Goal: Transaction & Acquisition: Book appointment/travel/reservation

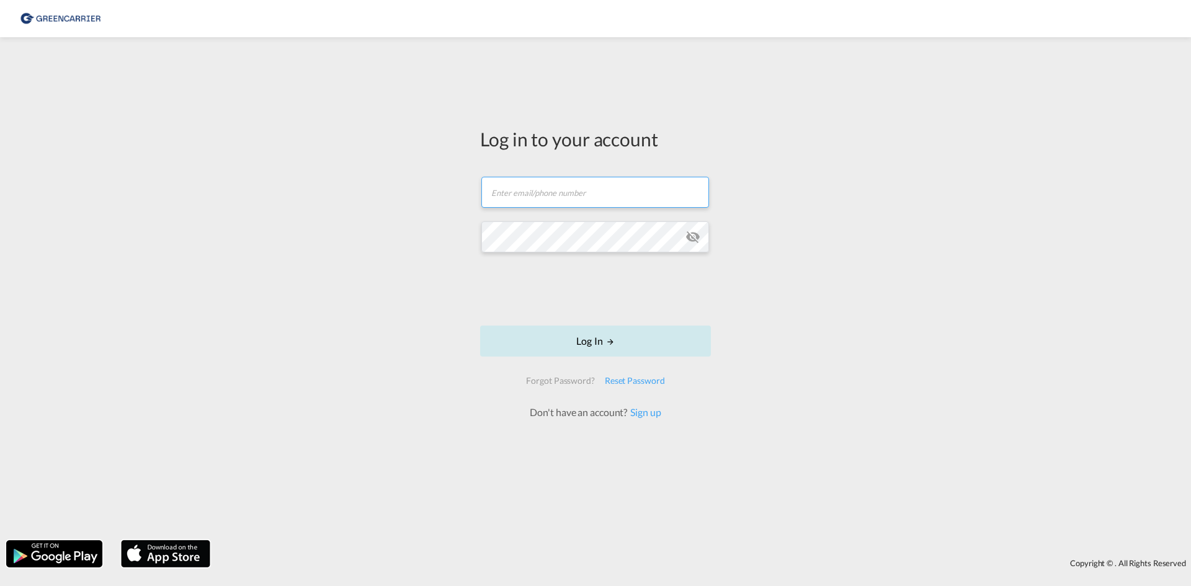
type input "[EMAIL_ADDRESS][DOMAIN_NAME]"
click at [586, 344] on button "Log In" at bounding box center [595, 341] width 231 height 31
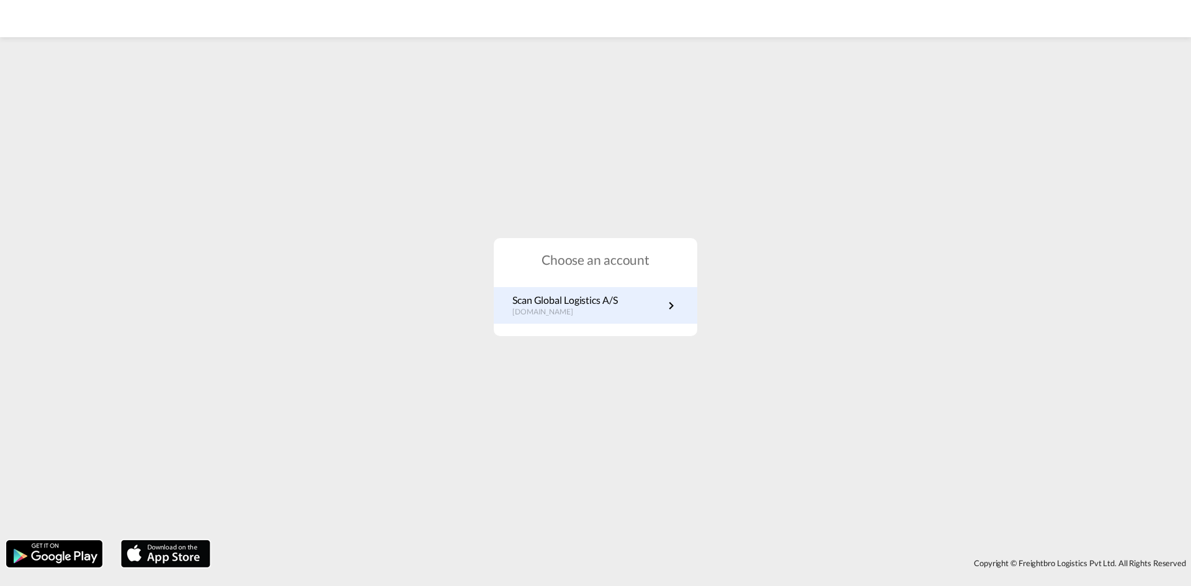
click at [594, 307] on p "Scan Global Logistics A/S" at bounding box center [565, 301] width 105 height 14
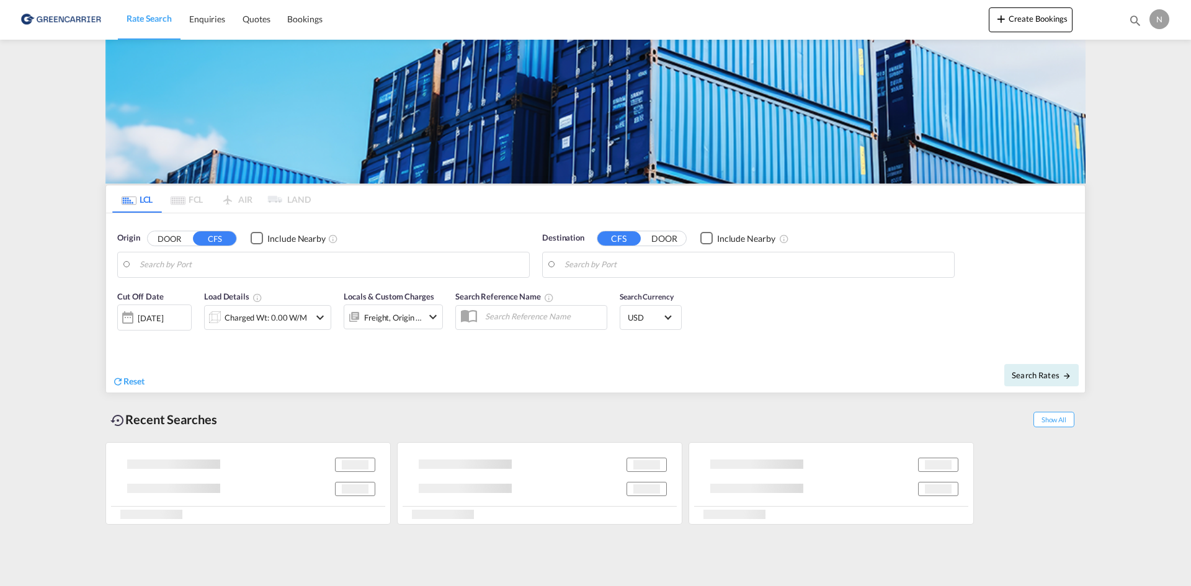
type input "[GEOGRAPHIC_DATA], [GEOGRAPHIC_DATA]"
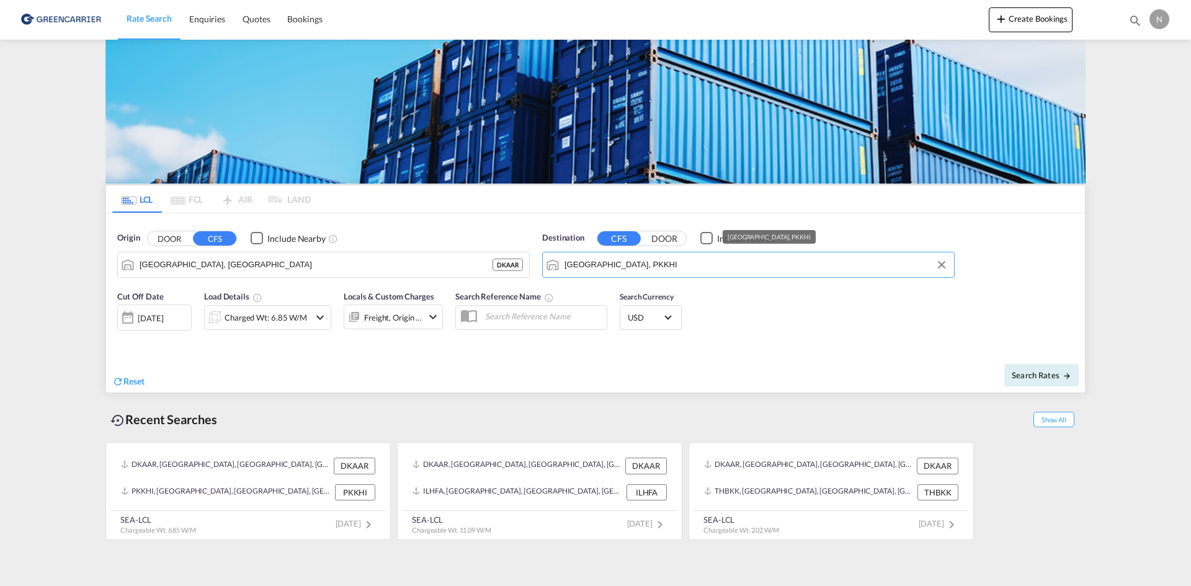
click at [622, 266] on input "[GEOGRAPHIC_DATA], PKKHI" at bounding box center [757, 265] width 384 height 19
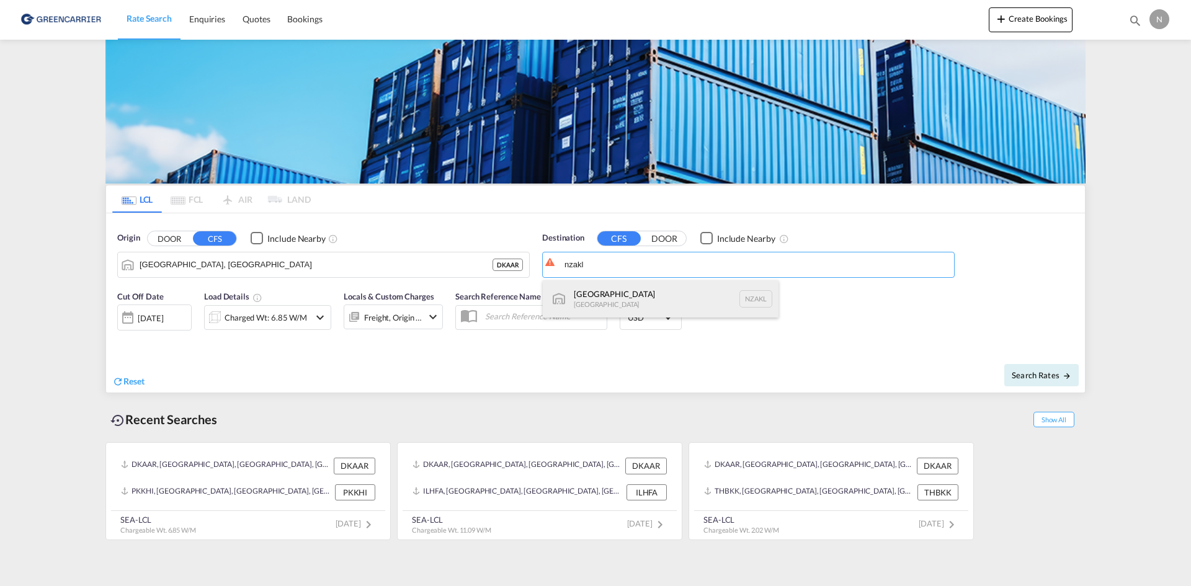
click at [618, 294] on div "[GEOGRAPHIC_DATA] [GEOGRAPHIC_DATA] NZAKL" at bounding box center [661, 298] width 236 height 37
type input "[GEOGRAPHIC_DATA], NZAKL"
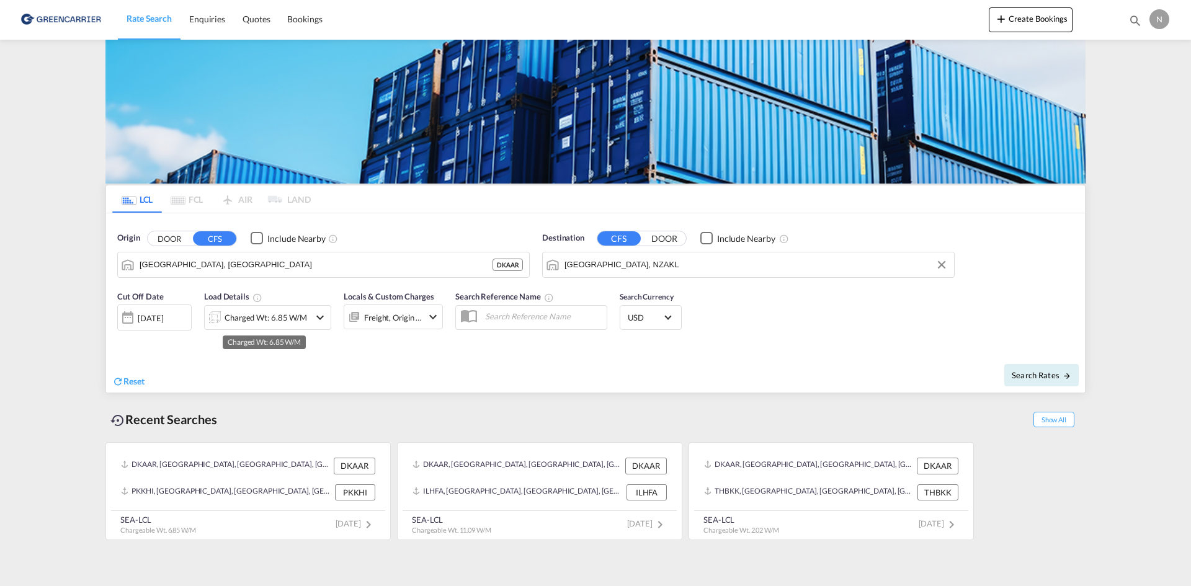
click at [251, 318] on div "Charged Wt: 6.85 W/M" at bounding box center [266, 317] width 83 height 17
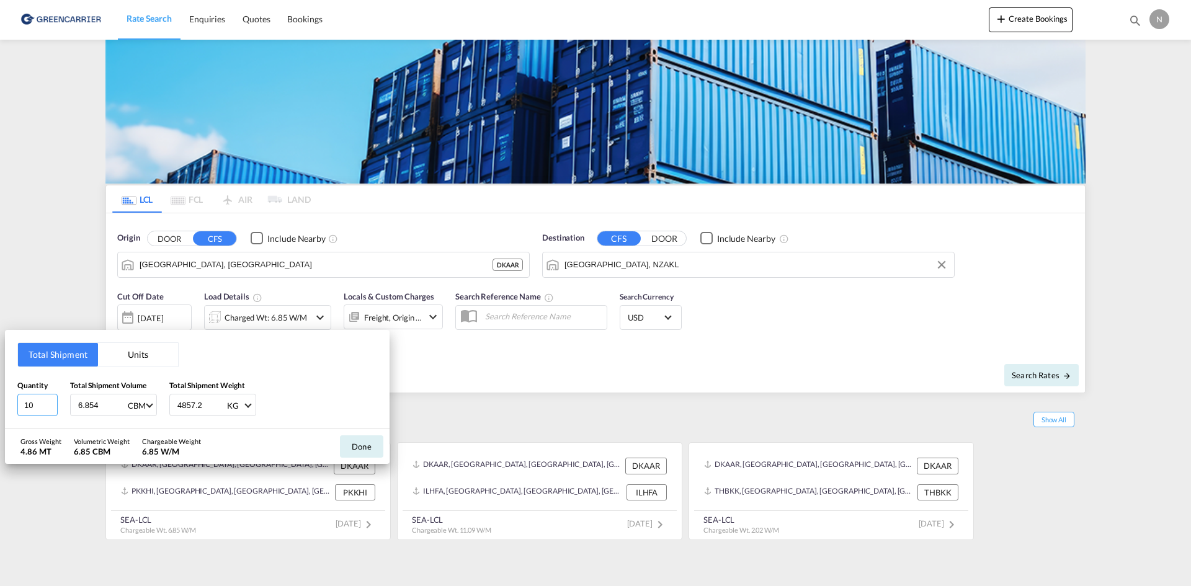
click at [46, 409] on input "10" at bounding box center [37, 405] width 40 height 22
click at [50, 409] on input "9" at bounding box center [37, 405] width 40 height 22
click at [50, 409] on input "8" at bounding box center [37, 405] width 40 height 22
click at [50, 409] on input "7" at bounding box center [37, 405] width 40 height 22
click at [50, 409] on input "6" at bounding box center [37, 405] width 40 height 22
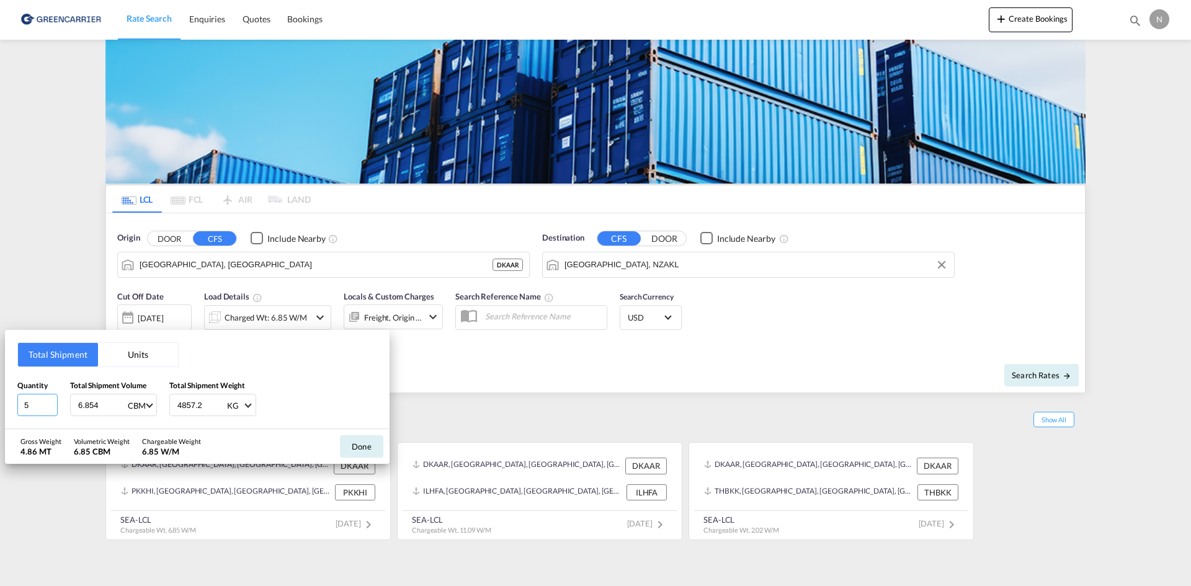
click at [50, 409] on input "5" at bounding box center [37, 405] width 40 height 22
type input "4"
click at [50, 410] on input "4" at bounding box center [37, 405] width 40 height 22
click at [90, 402] on input "6.854" at bounding box center [102, 405] width 50 height 21
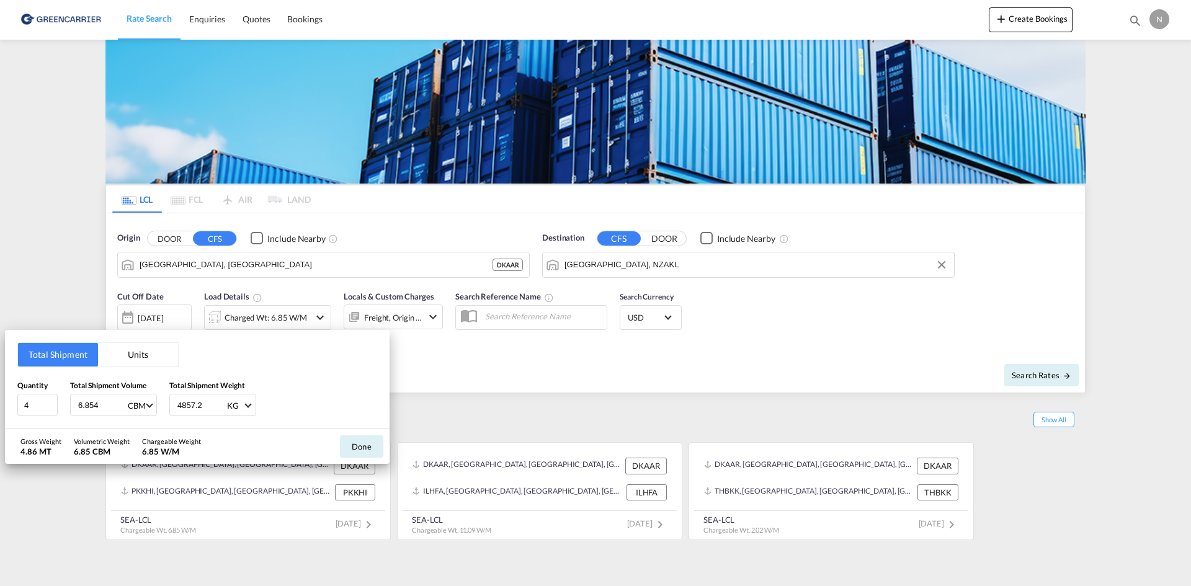
click at [91, 406] on input "6.854" at bounding box center [102, 405] width 50 height 21
type input "4.320"
type input "2616.780"
drag, startPoint x: 356, startPoint y: 447, endPoint x: 358, endPoint y: 389, distance: 58.4
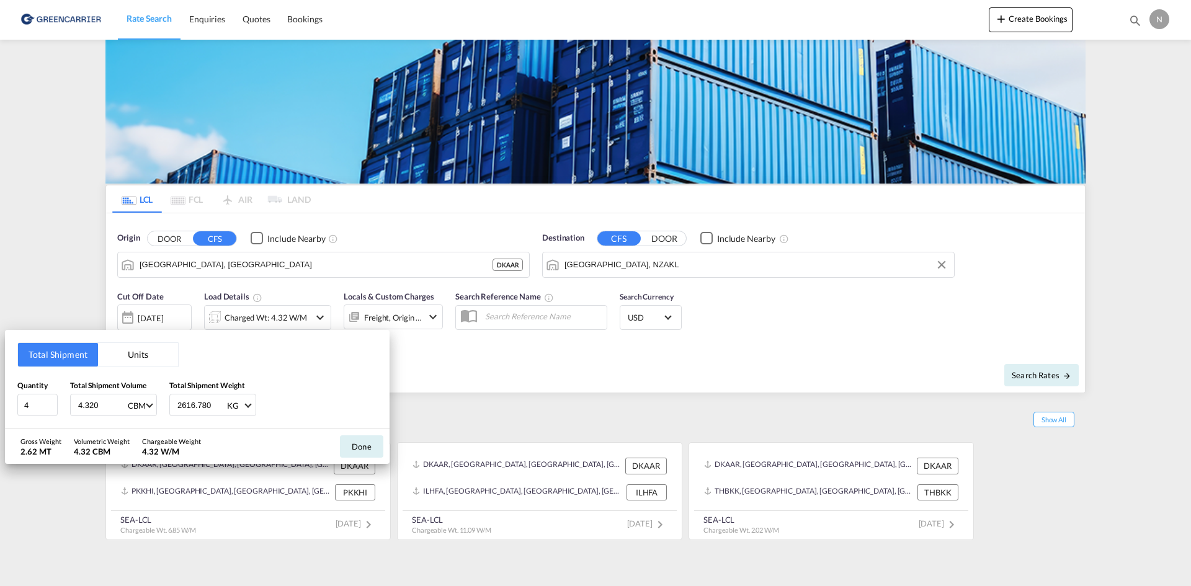
click at [359, 447] on button "Done" at bounding box center [361, 447] width 43 height 22
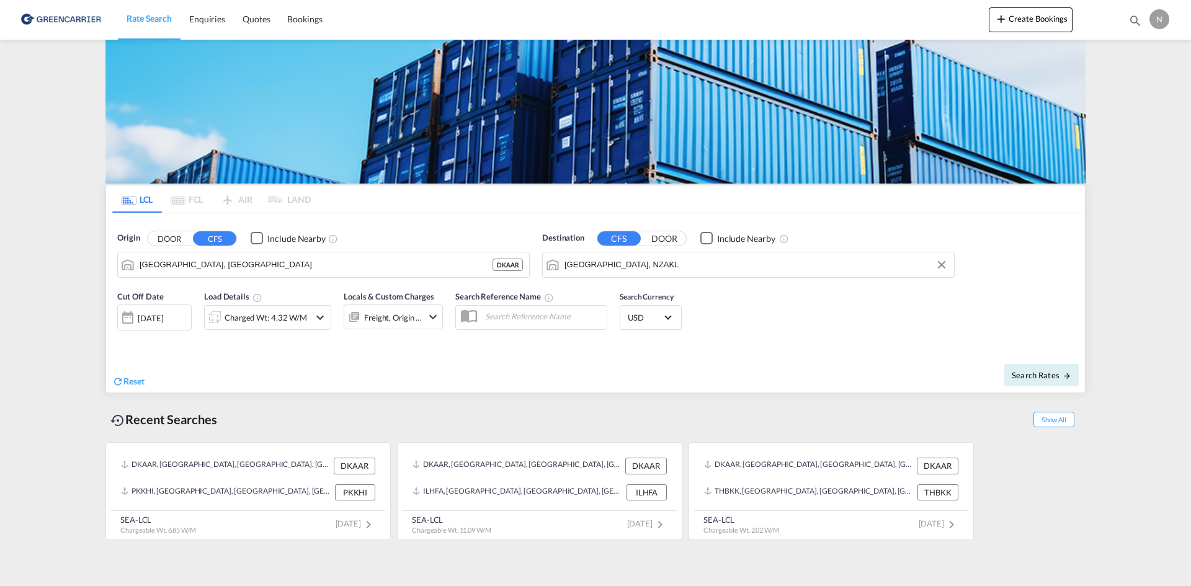
click at [367, 321] on div "Freight, Origin +1" at bounding box center [393, 317] width 58 height 17
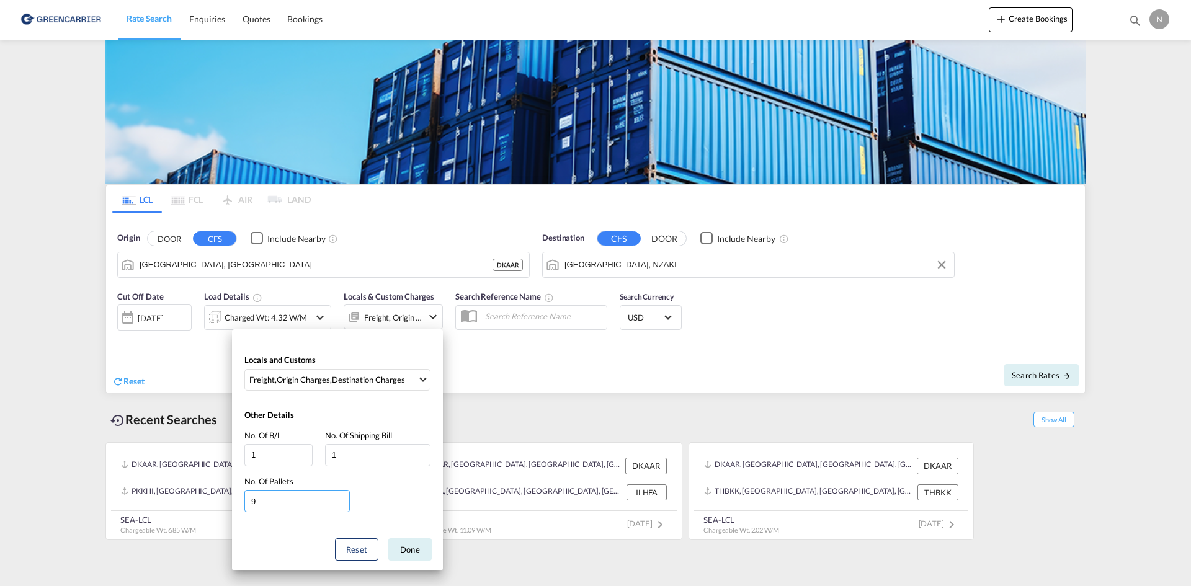
click at [346, 505] on input "9" at bounding box center [297, 501] width 105 height 22
click at [346, 505] on input "8" at bounding box center [297, 501] width 105 height 22
click at [346, 505] on input "7" at bounding box center [297, 501] width 105 height 22
click at [346, 505] on input "6" at bounding box center [297, 501] width 105 height 22
click at [346, 505] on input "5" at bounding box center [297, 501] width 105 height 22
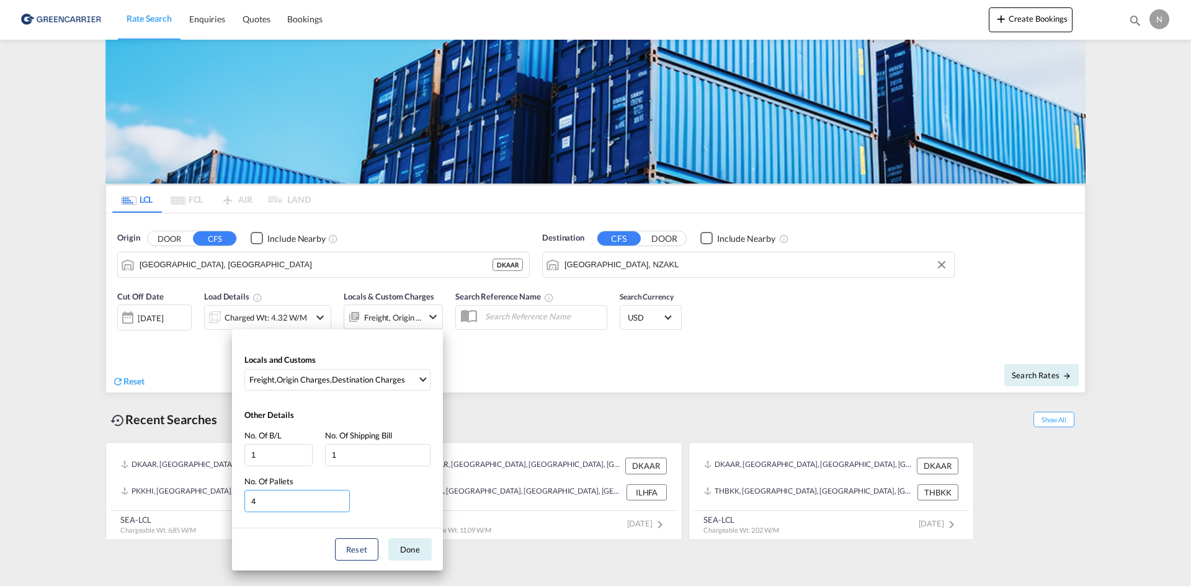
type input "4"
click at [346, 505] on input "4" at bounding box center [297, 501] width 105 height 22
click at [416, 557] on button "Done" at bounding box center [409, 550] width 43 height 22
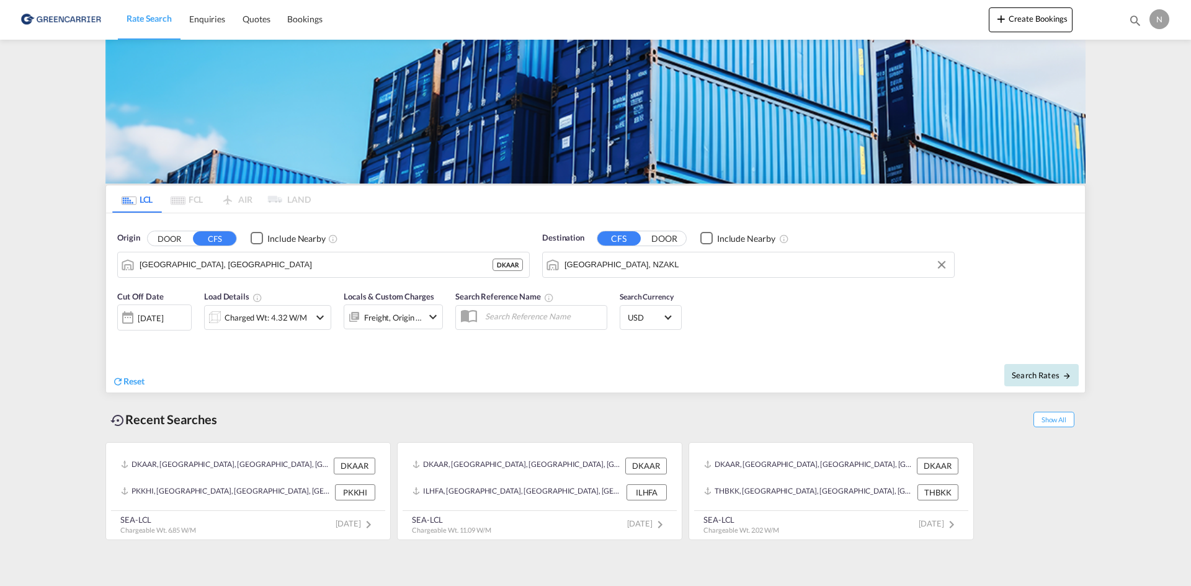
click at [1043, 371] on span "Search Rates" at bounding box center [1042, 375] width 60 height 10
type input "DKAAR to NZAKL / [DATE]"
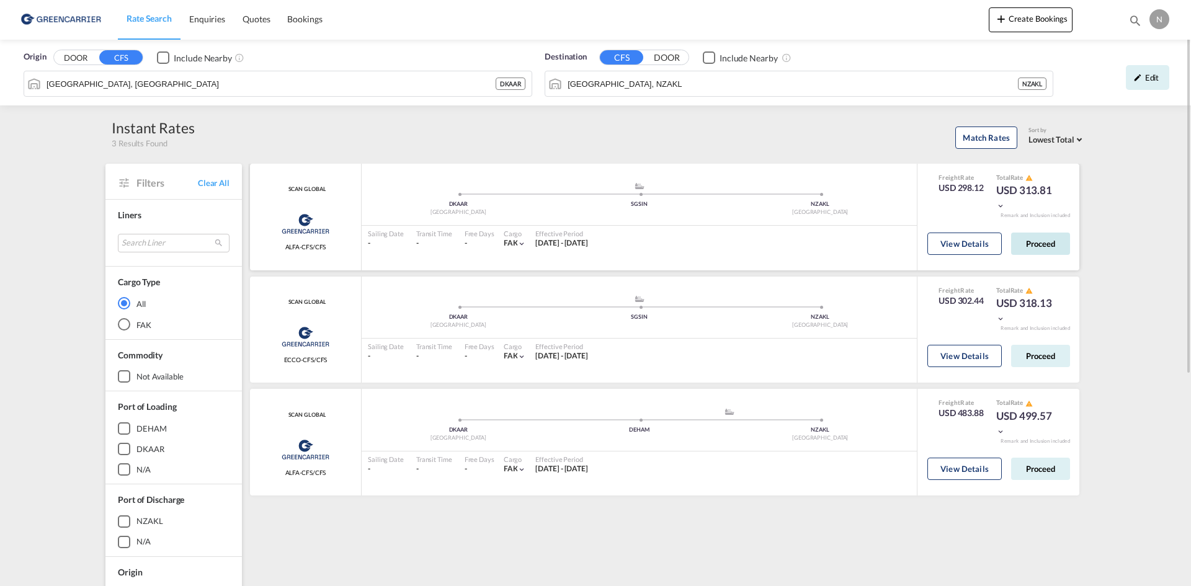
click at [1026, 245] on button "Proceed" at bounding box center [1041, 244] width 59 height 22
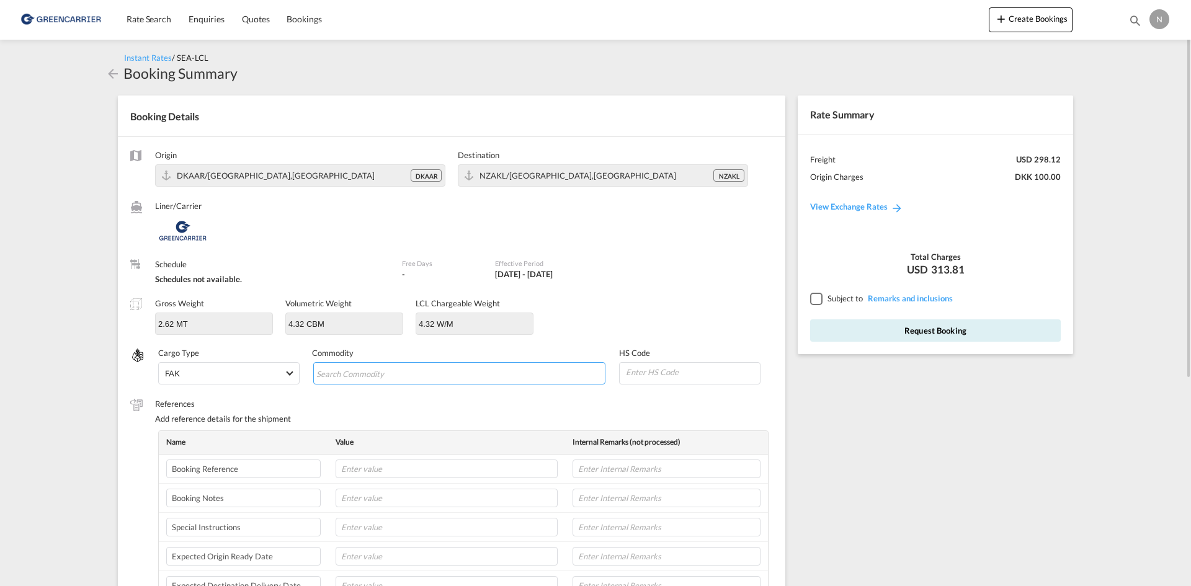
click at [350, 381] on input "Search Commodity" at bounding box center [373, 374] width 114 height 20
type input "ENZYMES"
type input "350790"
click at [415, 464] on input "text" at bounding box center [447, 469] width 222 height 19
paste input "CPH32106739"
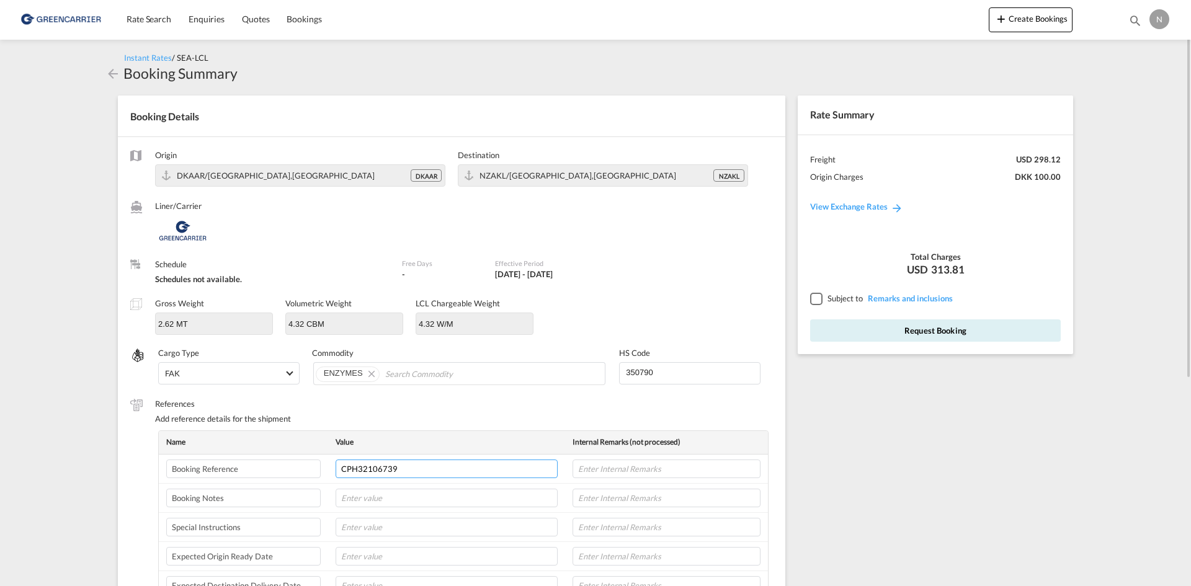
type input "CPH32106739"
type input "q"
type input "NOVONESIS"
type input "28-08"
type input "8L"
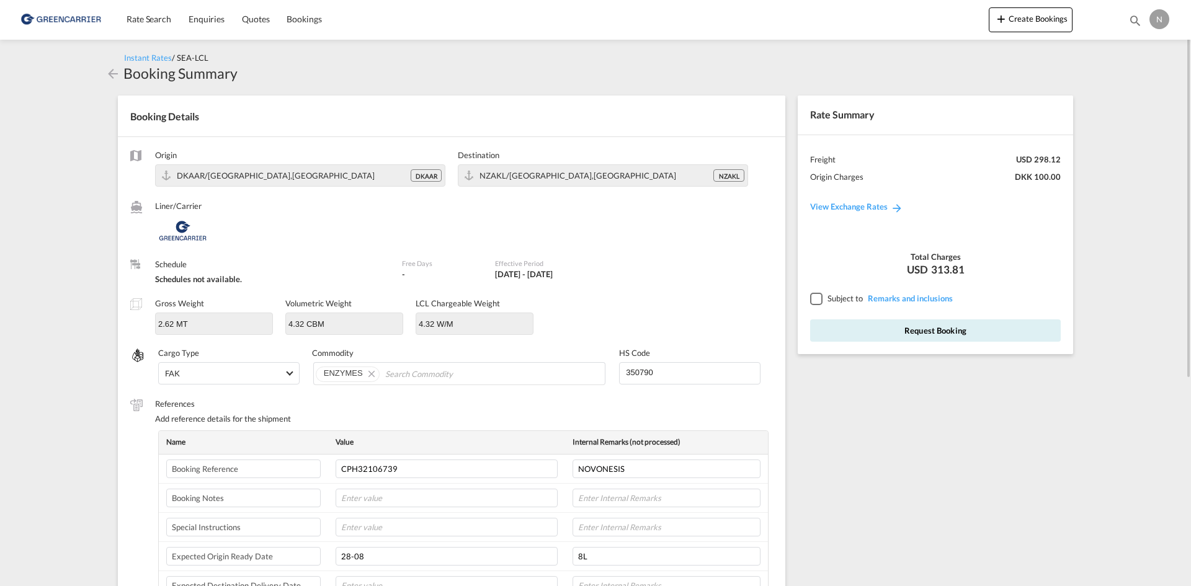
click at [817, 301] on div at bounding box center [815, 298] width 11 height 11
click at [848, 327] on button "Request Booking" at bounding box center [935, 331] width 251 height 22
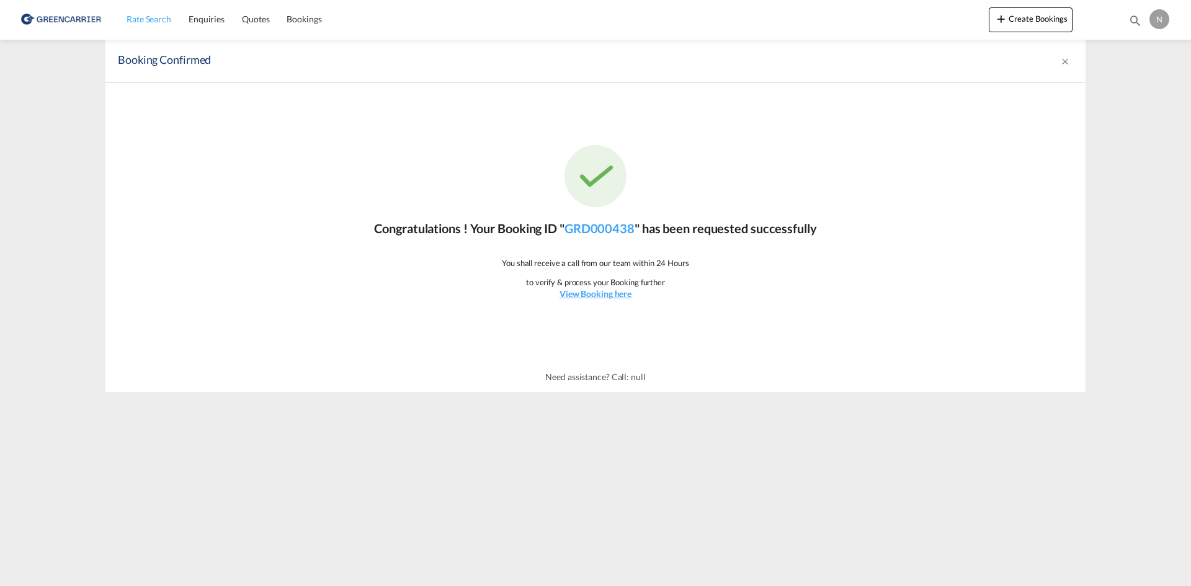
click at [132, 17] on span "Rate Search" at bounding box center [149, 19] width 45 height 11
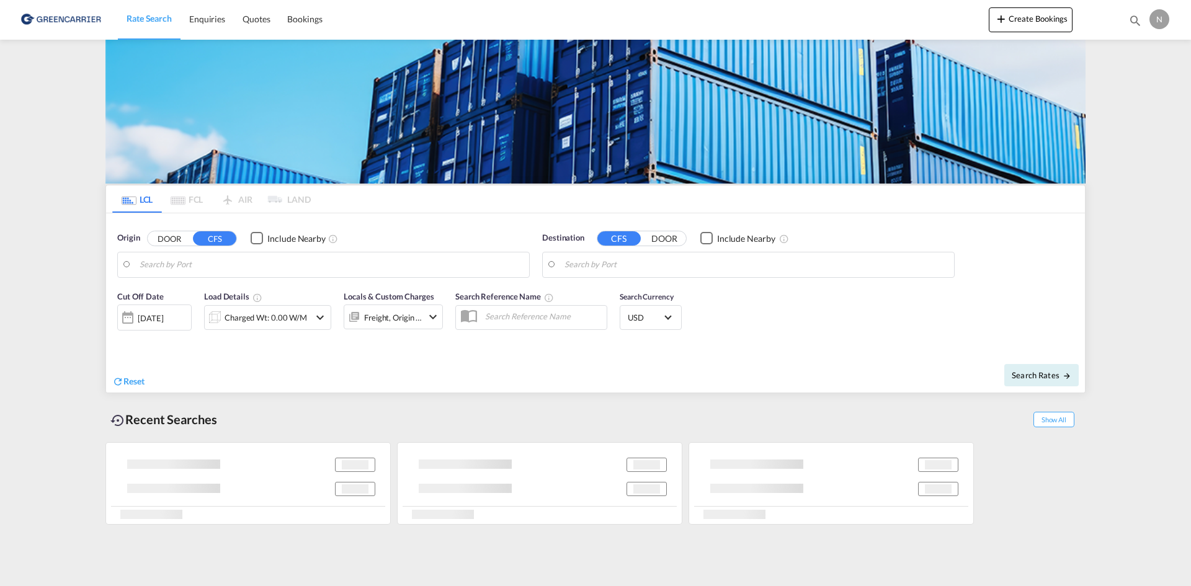
type input "[GEOGRAPHIC_DATA], [GEOGRAPHIC_DATA]"
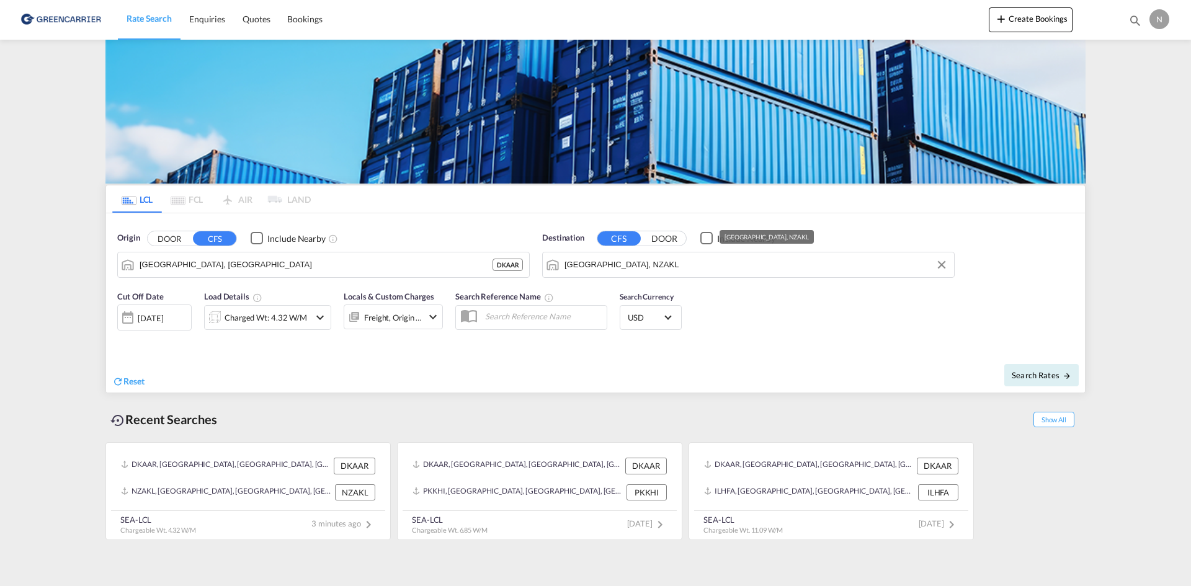
click at [653, 264] on input "[GEOGRAPHIC_DATA], NZAKL" at bounding box center [757, 265] width 384 height 19
click at [652, 264] on input "[GEOGRAPHIC_DATA], NZAKL" at bounding box center [757, 265] width 384 height 19
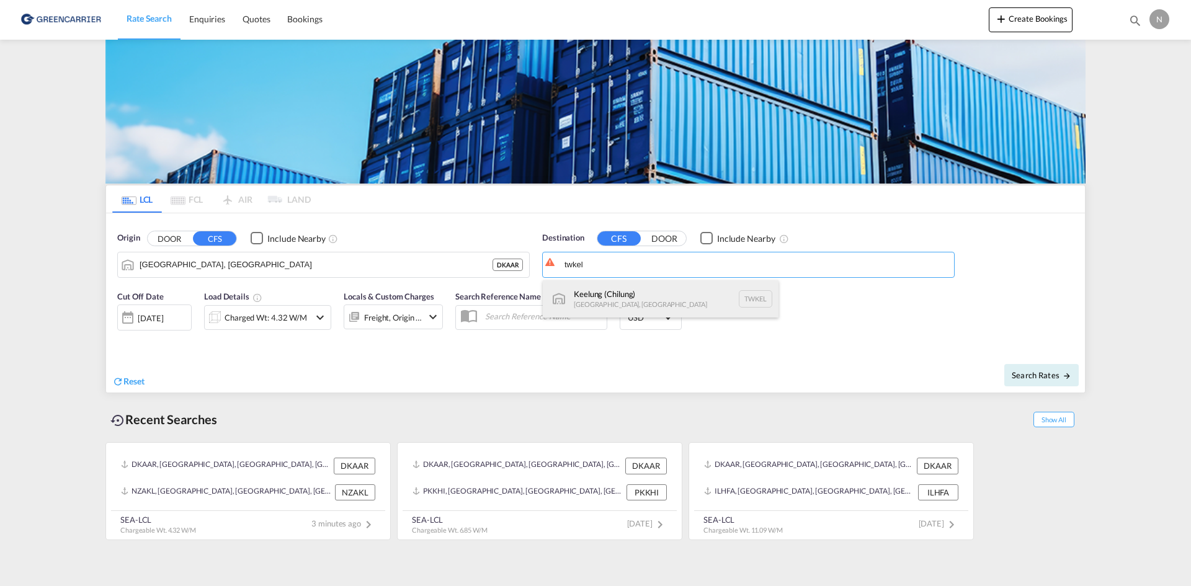
click at [627, 296] on div "Keelung ([GEOGRAPHIC_DATA]) [GEOGRAPHIC_DATA], [GEOGRAPHIC_DATA] TWKEL" at bounding box center [661, 298] width 236 height 37
type input "Keelung (Chilung), TWKEL"
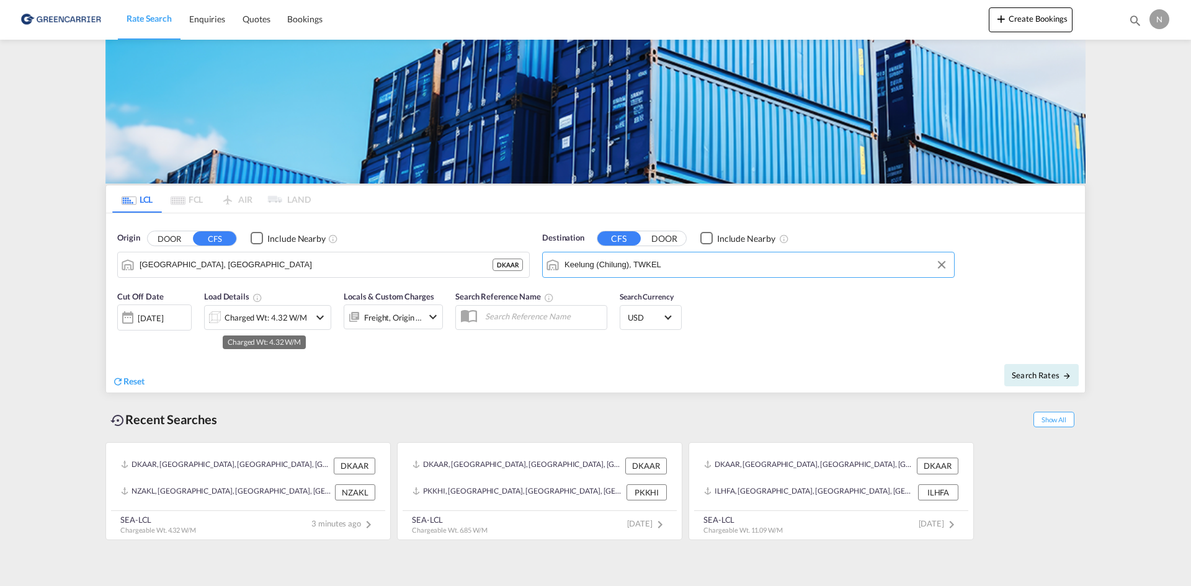
click at [282, 312] on div "Charged Wt: 4.32 W/M" at bounding box center [266, 317] width 83 height 17
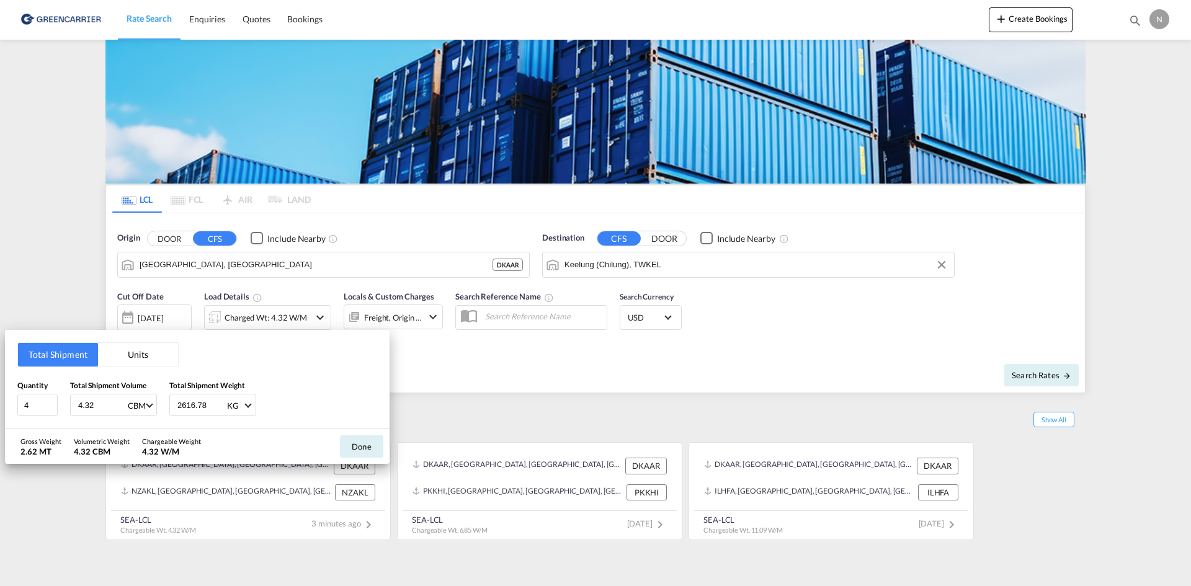
click at [86, 404] on input "4.32" at bounding box center [102, 405] width 50 height 21
type input "3.414"
type input "1500.050"
click at [343, 446] on button "Done" at bounding box center [361, 447] width 43 height 22
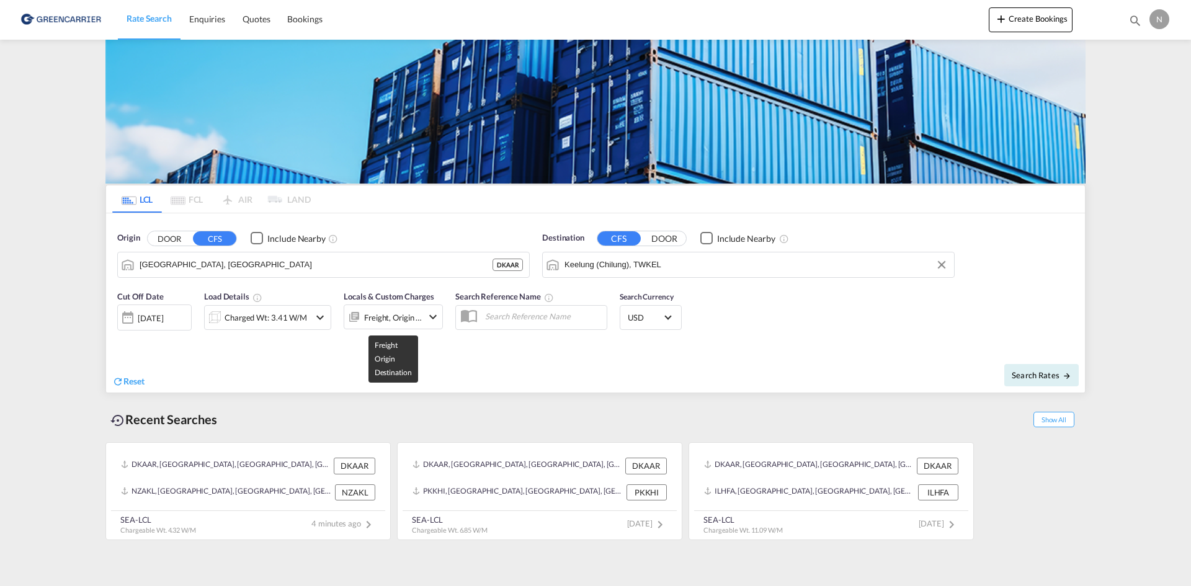
click at [411, 321] on div "Freight, Origin +1" at bounding box center [393, 317] width 58 height 17
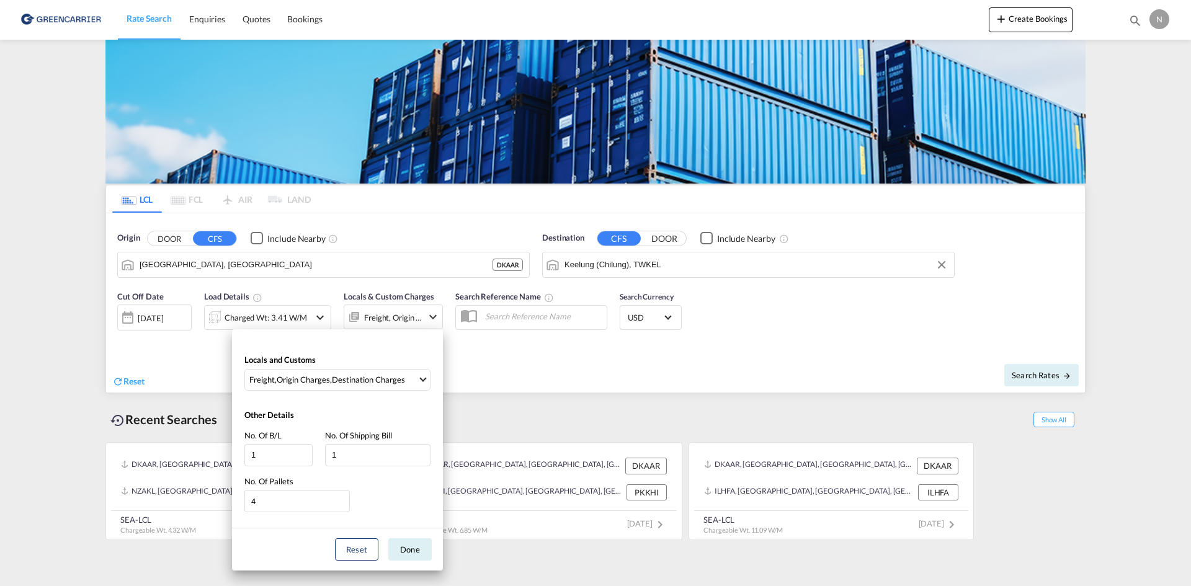
drag, startPoint x: 417, startPoint y: 556, endPoint x: 451, endPoint y: 548, distance: 34.5
click at [419, 555] on button "Done" at bounding box center [409, 550] width 43 height 22
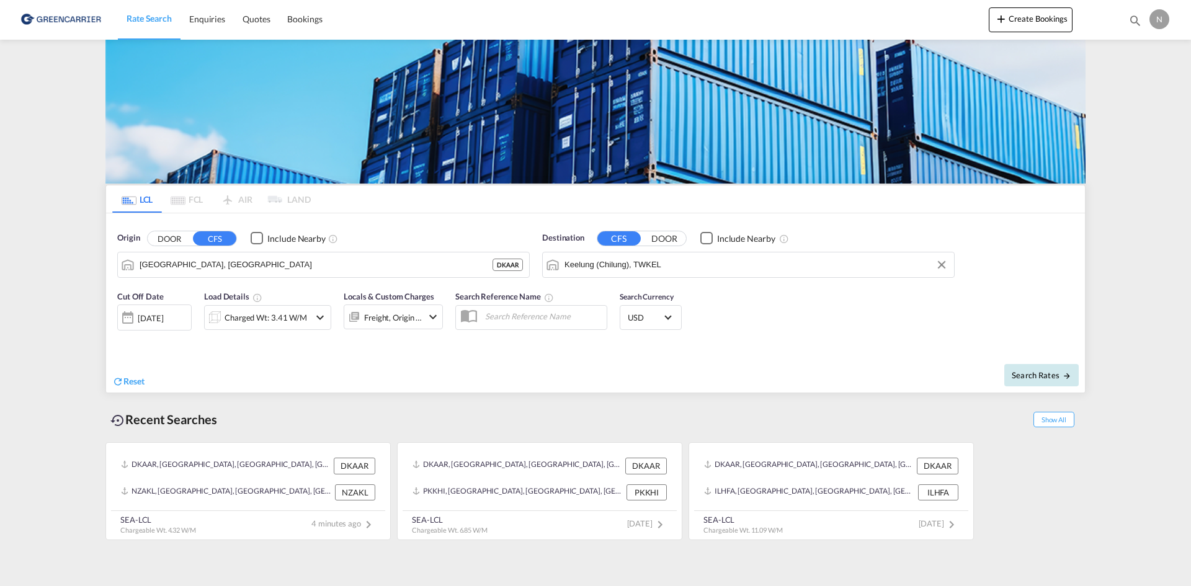
click at [1052, 374] on span "Search Rates" at bounding box center [1042, 375] width 60 height 10
type input "DKAAR to TWKEL / [DATE]"
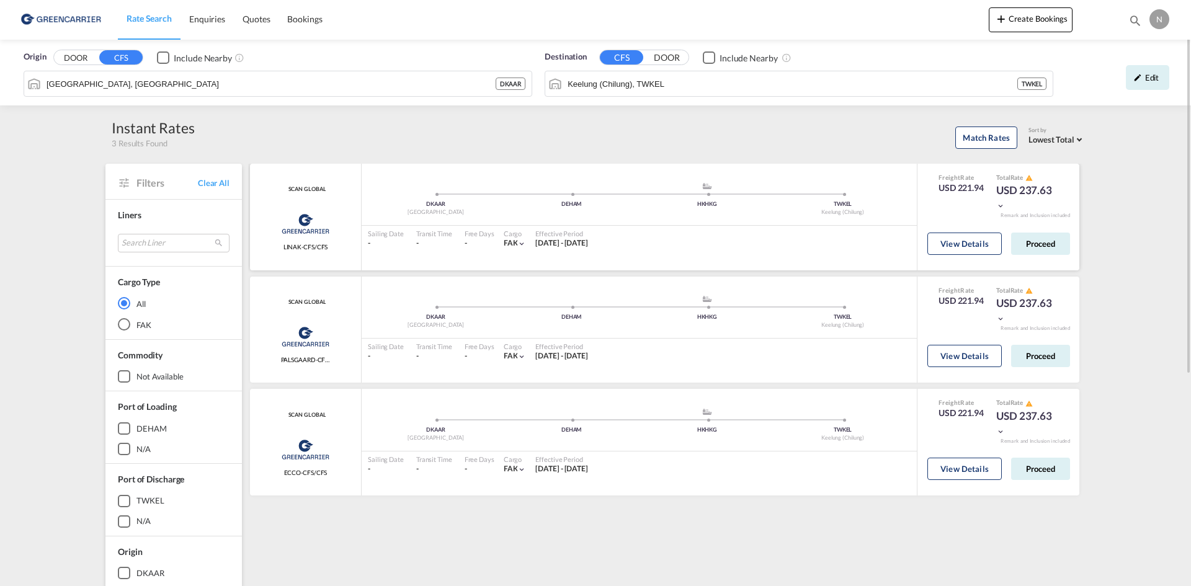
click at [1075, 237] on div "View Details Proceed" at bounding box center [999, 246] width 162 height 35
click at [1049, 241] on button "Proceed" at bounding box center [1041, 244] width 59 height 22
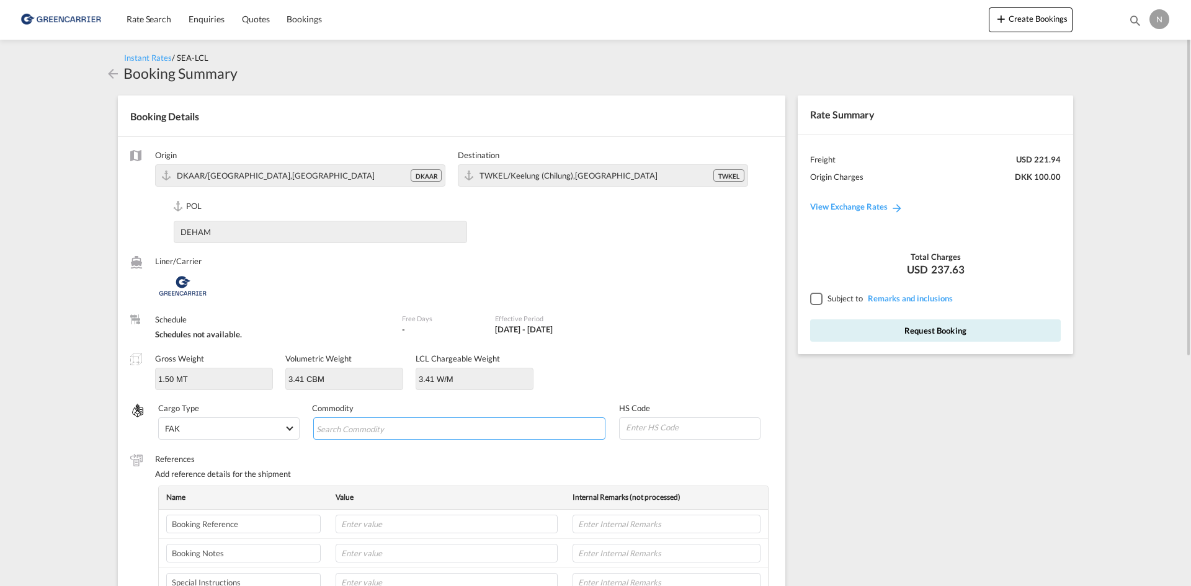
click at [414, 431] on input "Search Commodity" at bounding box center [373, 430] width 114 height 20
type input "ENZYMES"
type input "350790"
click at [395, 529] on input "text" at bounding box center [447, 524] width 222 height 19
paste input "CPH32106740"
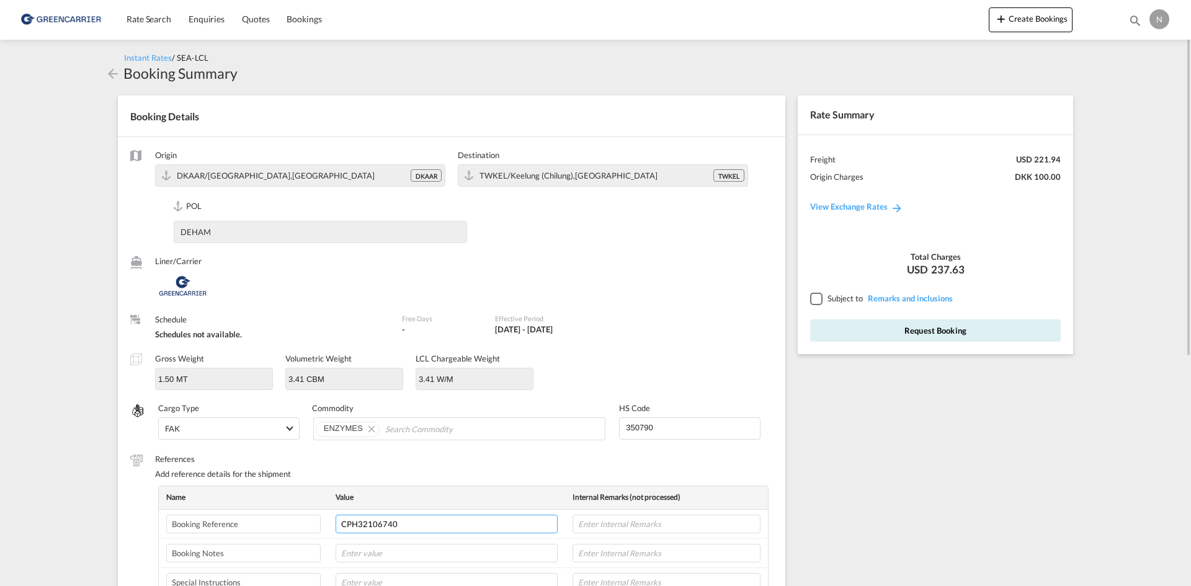
type input "CPH32106740"
type input "NOVONESIS"
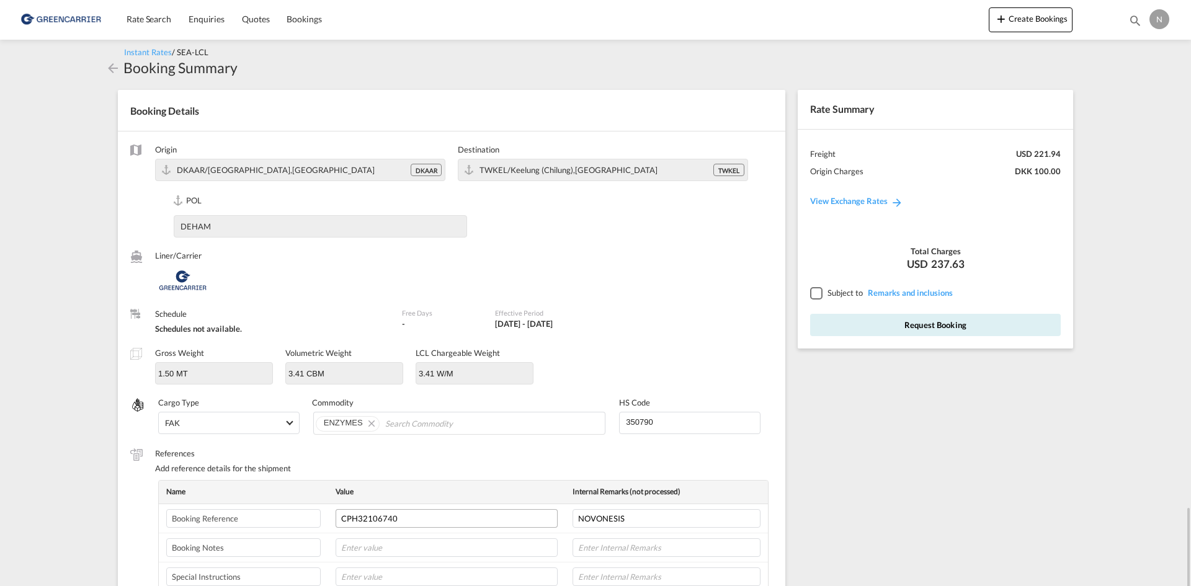
scroll to position [319, 0]
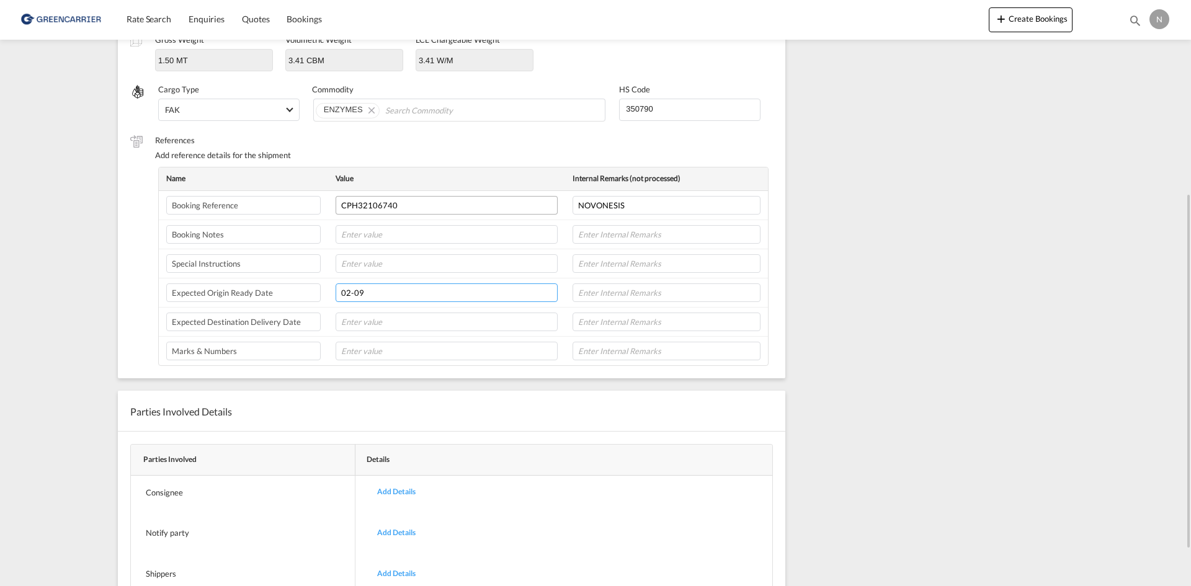
type input "02-09"
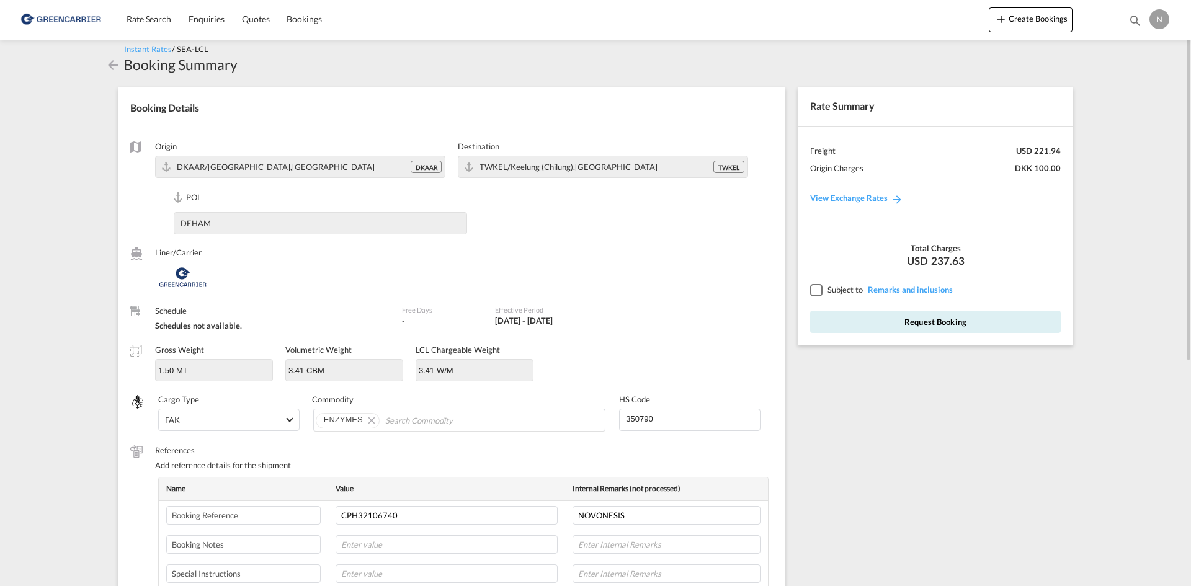
type input "8L"
click at [822, 292] on div at bounding box center [815, 289] width 11 height 11
click at [833, 310] on div "Rate Summary Freight USD 221.94 Origin Charges DKK 100.00 View Exchange Rates T…" at bounding box center [936, 216] width 276 height 259
click at [833, 320] on button "Request Booking" at bounding box center [935, 322] width 251 height 22
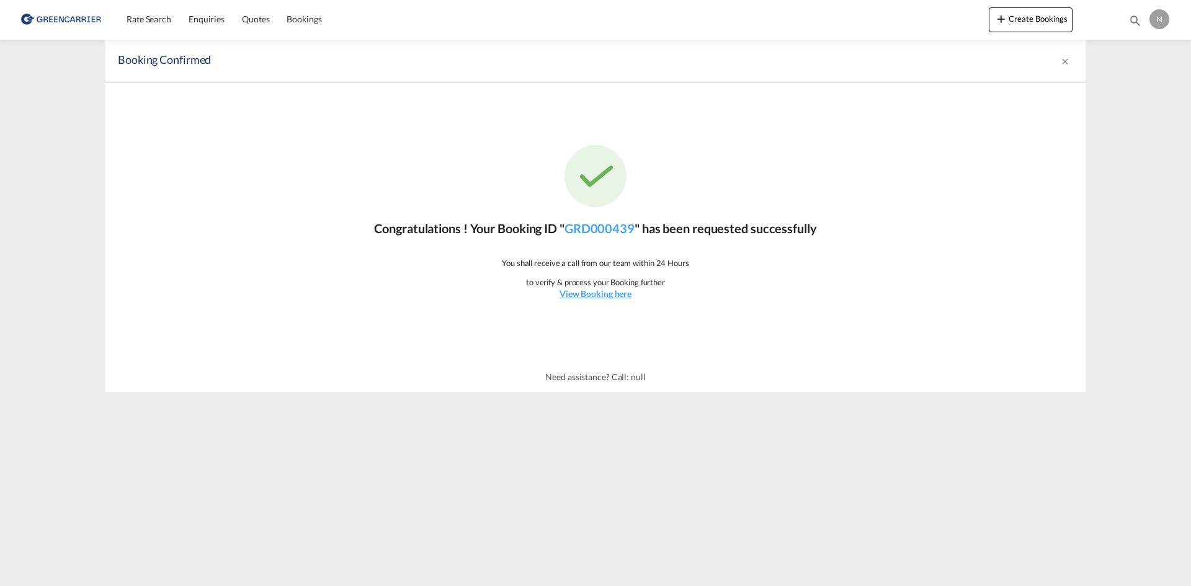
scroll to position [0, 0]
drag, startPoint x: 136, startPoint y: 23, endPoint x: 143, endPoint y: 24, distance: 6.9
click at [136, 23] on span "Rate Search" at bounding box center [149, 19] width 45 height 11
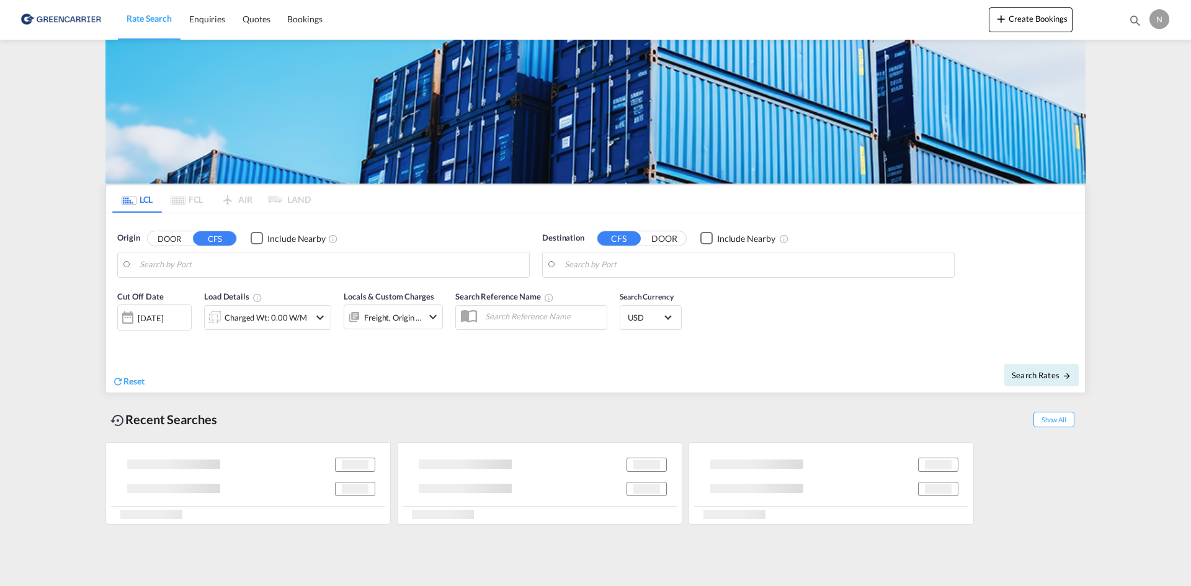
type input "[GEOGRAPHIC_DATA], [GEOGRAPHIC_DATA]"
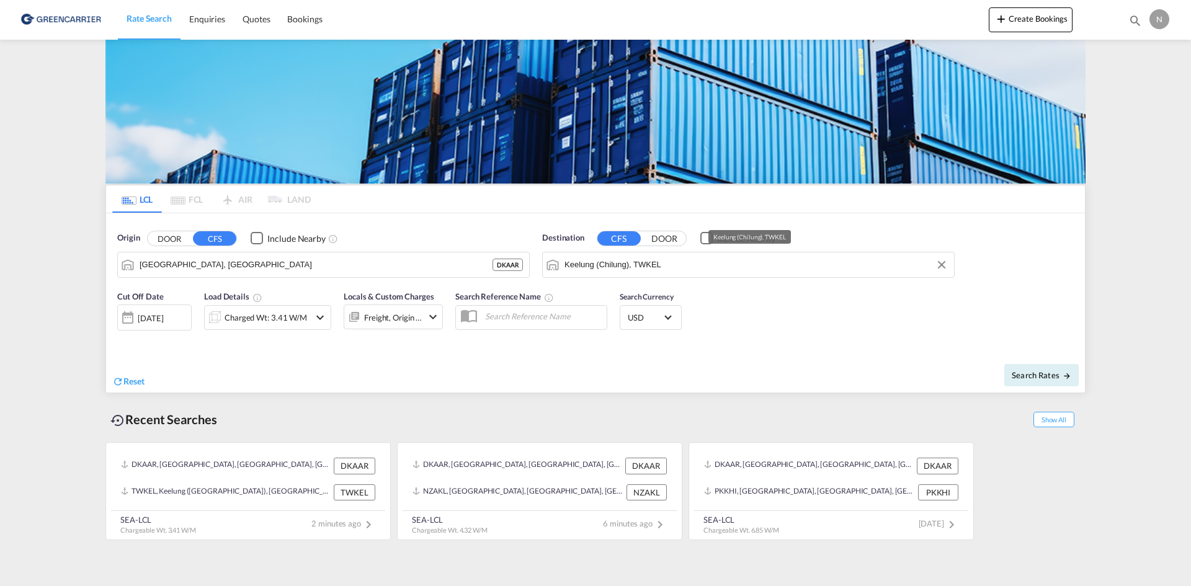
click at [596, 266] on input "Keelung (Chilung), TWKEL" at bounding box center [757, 265] width 384 height 19
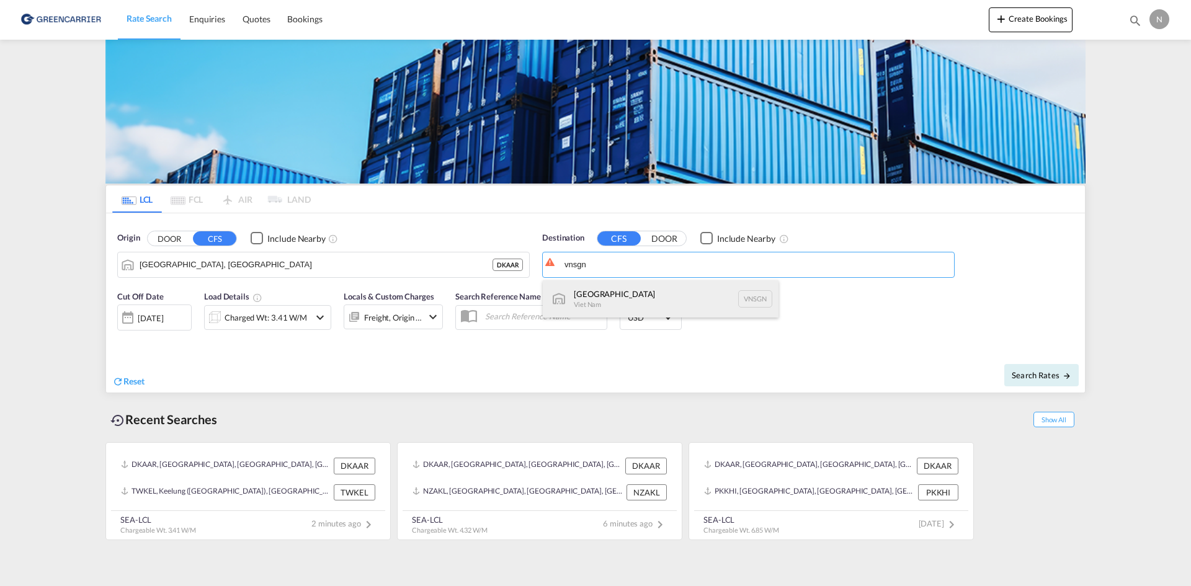
click at [604, 295] on div "[GEOGRAPHIC_DATA] [GEOGRAPHIC_DATA] VNSGN" at bounding box center [661, 298] width 236 height 37
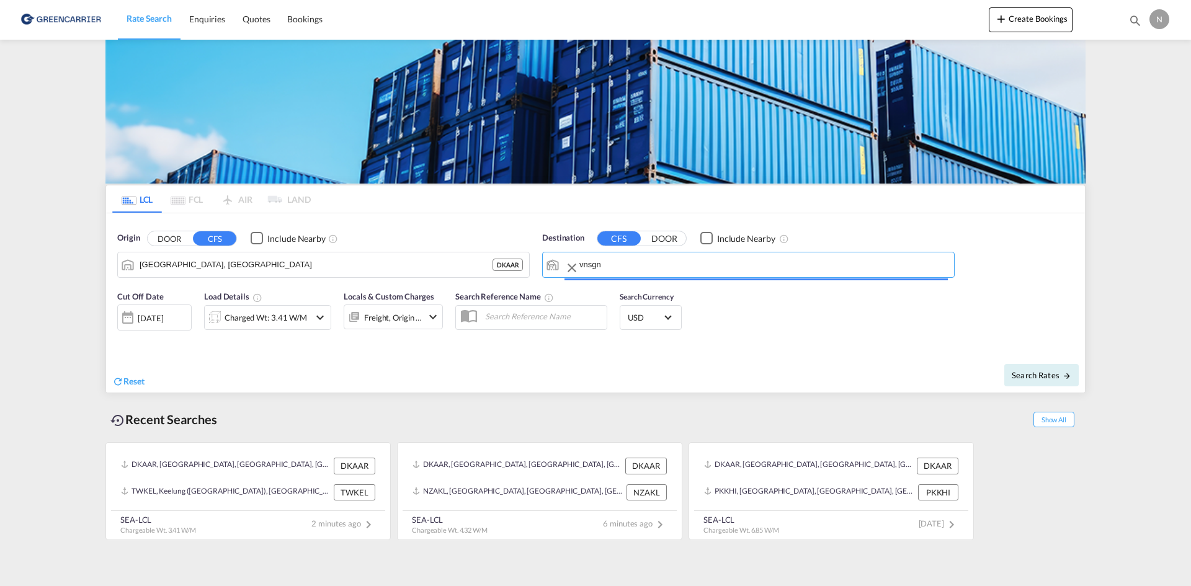
type input "[GEOGRAPHIC_DATA], VNSGN"
click at [257, 320] on div "Charged Wt: 3.41 W/M" at bounding box center [266, 317] width 83 height 17
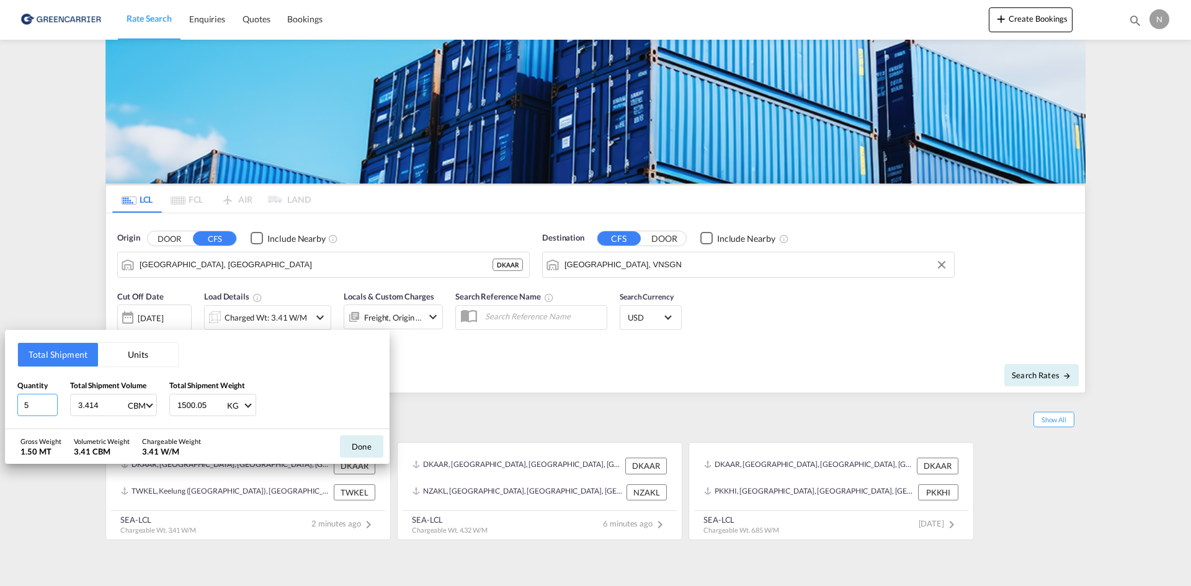
type input "5"
click at [50, 400] on input "5" at bounding box center [37, 405] width 40 height 22
click at [91, 407] on input "3.414" at bounding box center [102, 405] width 50 height 21
click at [92, 406] on input "3.414" at bounding box center [102, 405] width 50 height 21
type input "5.040"
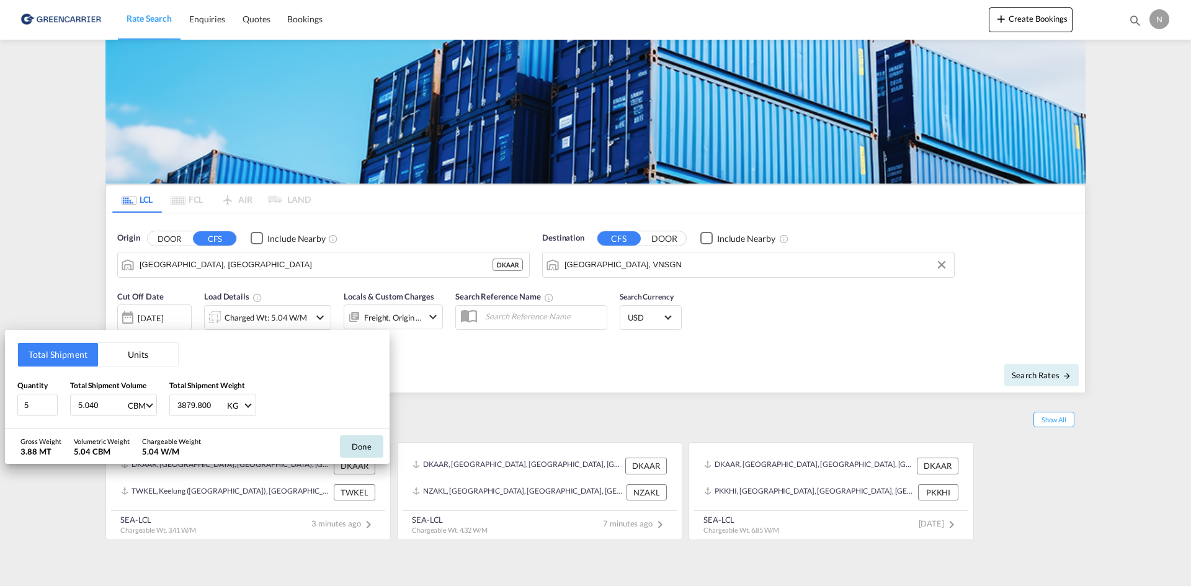
type input "3879.800"
click at [364, 440] on button "Done" at bounding box center [361, 447] width 43 height 22
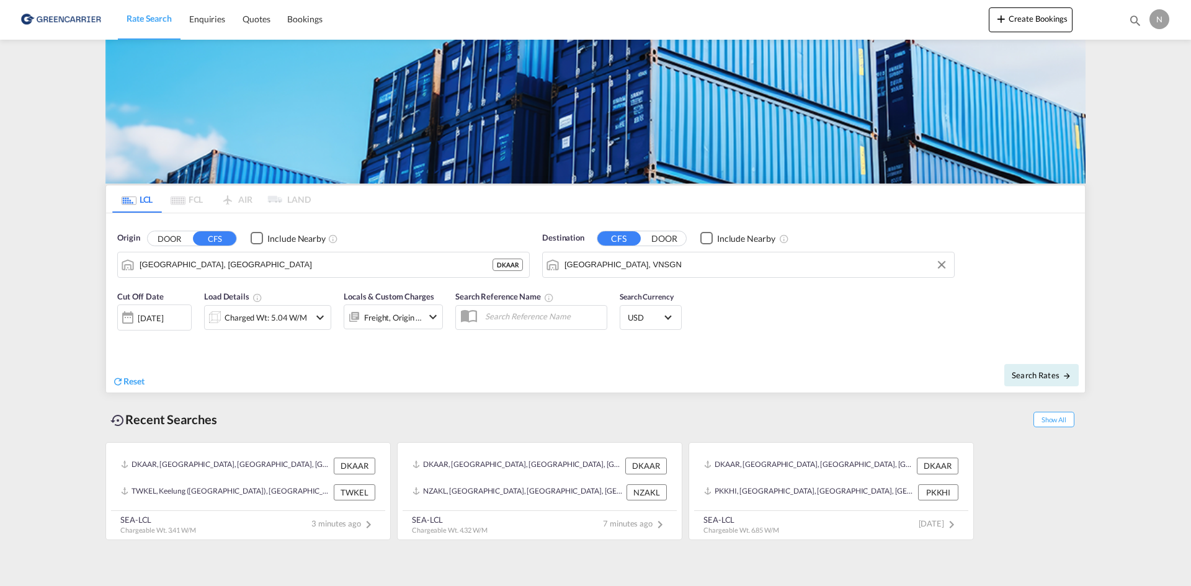
click at [429, 320] on md-icon "icon-chevron-down" at bounding box center [433, 317] width 15 height 15
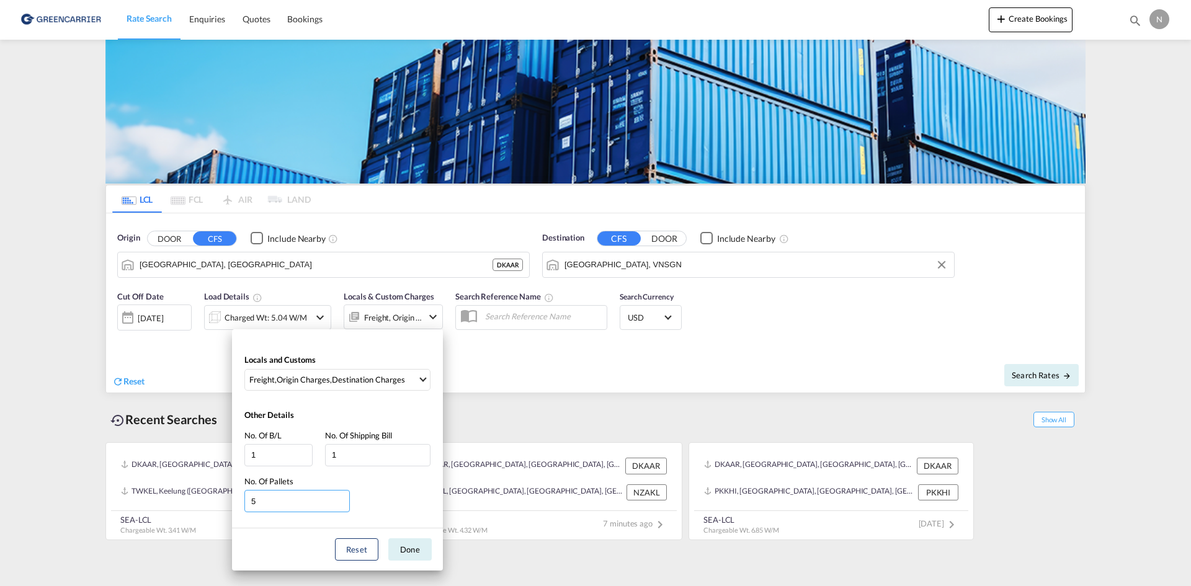
type input "5"
click at [344, 497] on input "5" at bounding box center [297, 501] width 105 height 22
click at [403, 544] on button "Done" at bounding box center [409, 550] width 43 height 22
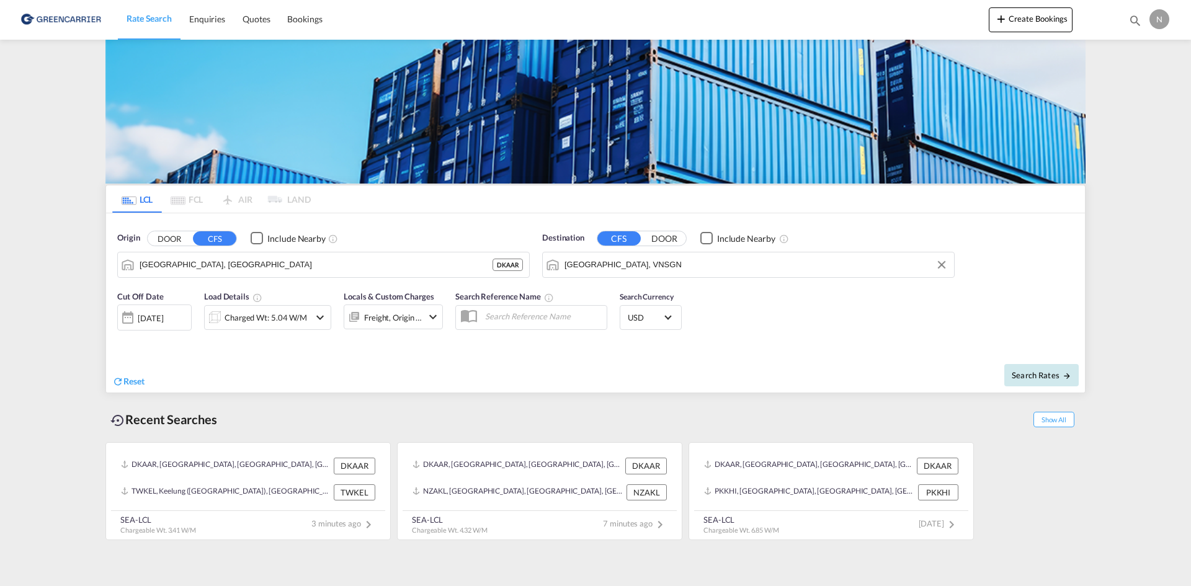
click at [1066, 369] on button "Search Rates" at bounding box center [1042, 375] width 74 height 22
type input "DKAAR to VNSGN / [DATE]"
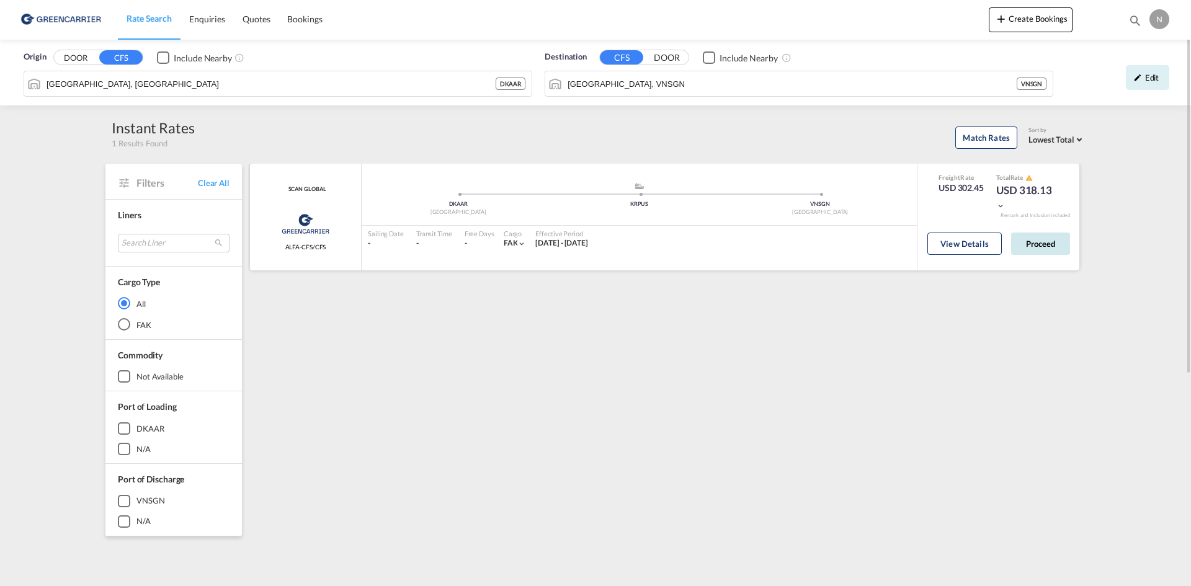
click at [1039, 245] on button "Proceed" at bounding box center [1041, 244] width 59 height 22
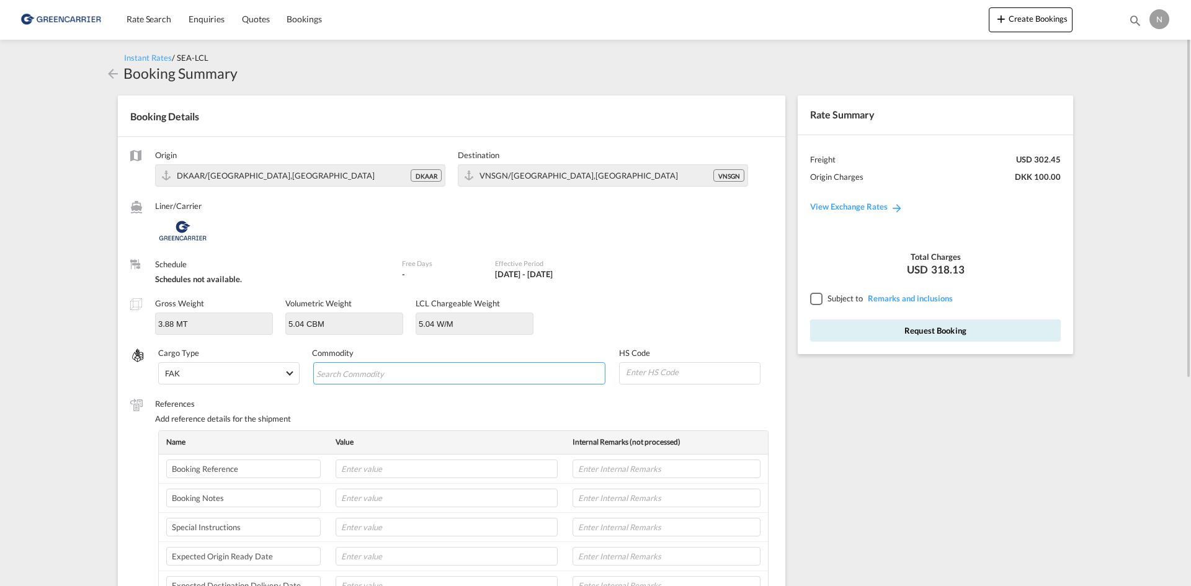
click at [376, 376] on input "Search Commodity" at bounding box center [373, 374] width 114 height 20
type input "ENZYMES"
type input "350790"
click at [365, 472] on input "text" at bounding box center [447, 469] width 222 height 19
paste input "CPH32106741"
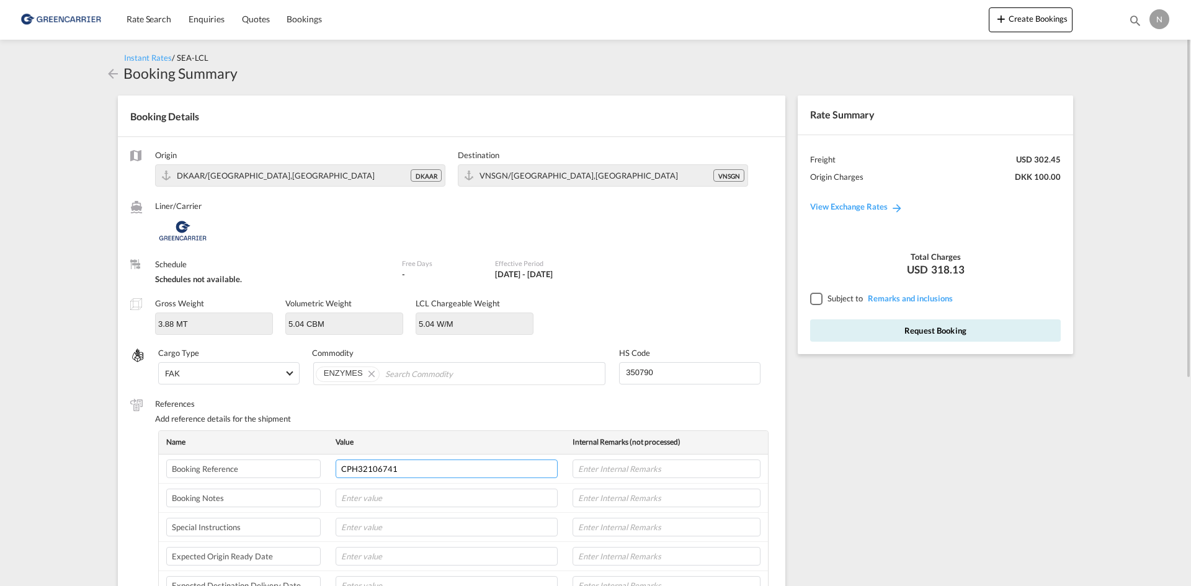
type input "CPH32106741"
type input "NOVONESIS"
type input "28-08"
type input "8L"
click at [812, 302] on div at bounding box center [815, 298] width 11 height 11
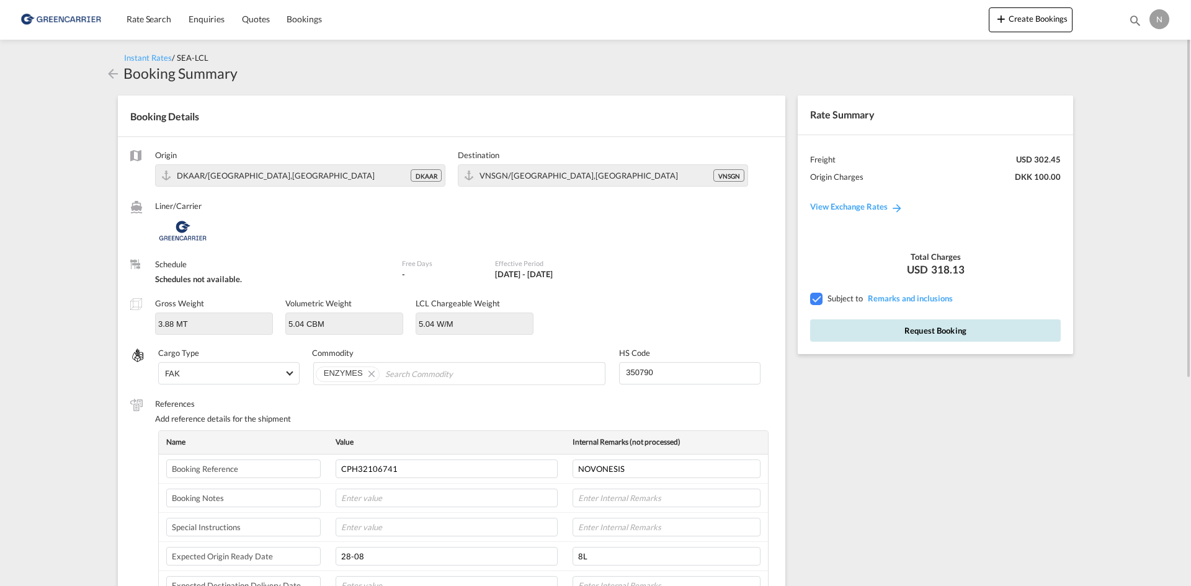
click at [835, 339] on button "Request Booking" at bounding box center [935, 331] width 251 height 22
